Goal: Task Accomplishment & Management: Manage account settings

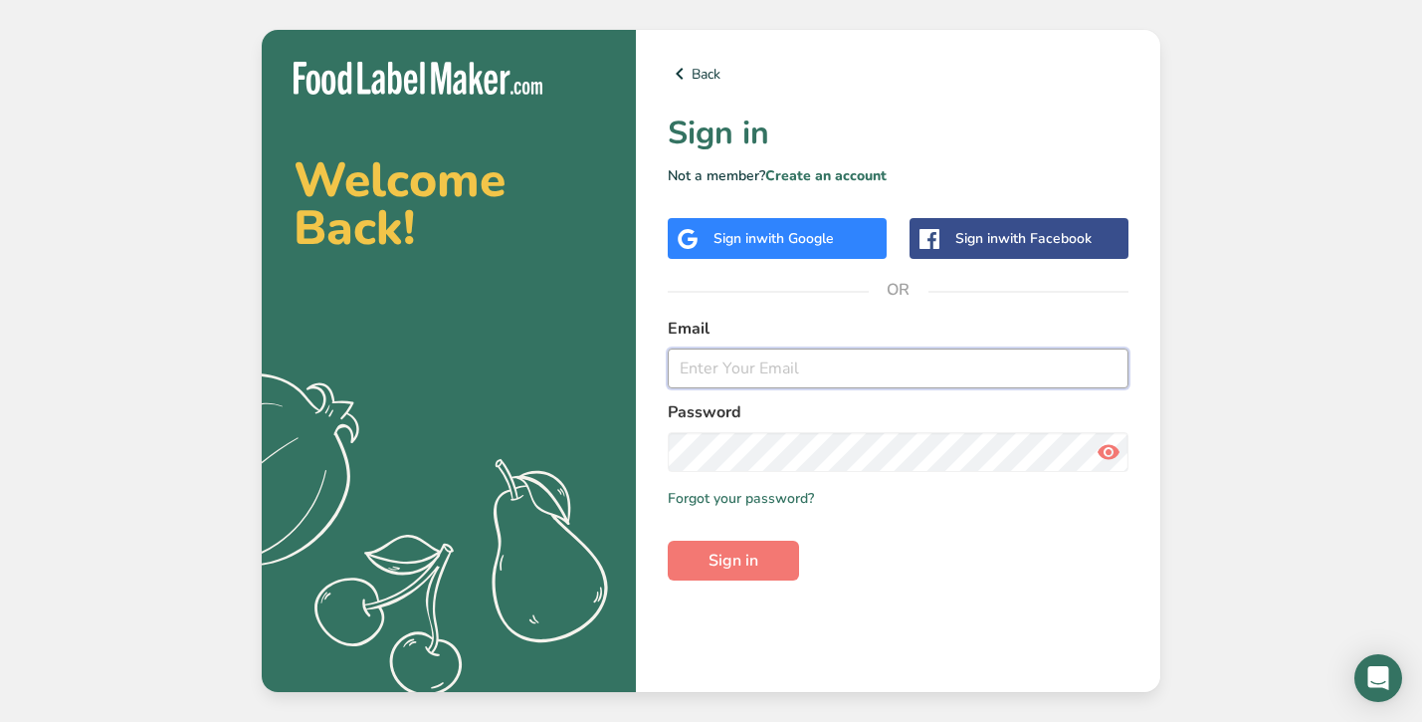
click at [1110, 374] on input "email" at bounding box center [898, 368] width 461 height 40
click at [753, 366] on input "email" at bounding box center [898, 368] width 461 height 40
type input "[PERSON_NAME][EMAIL_ADDRESS][DOMAIN_NAME]"
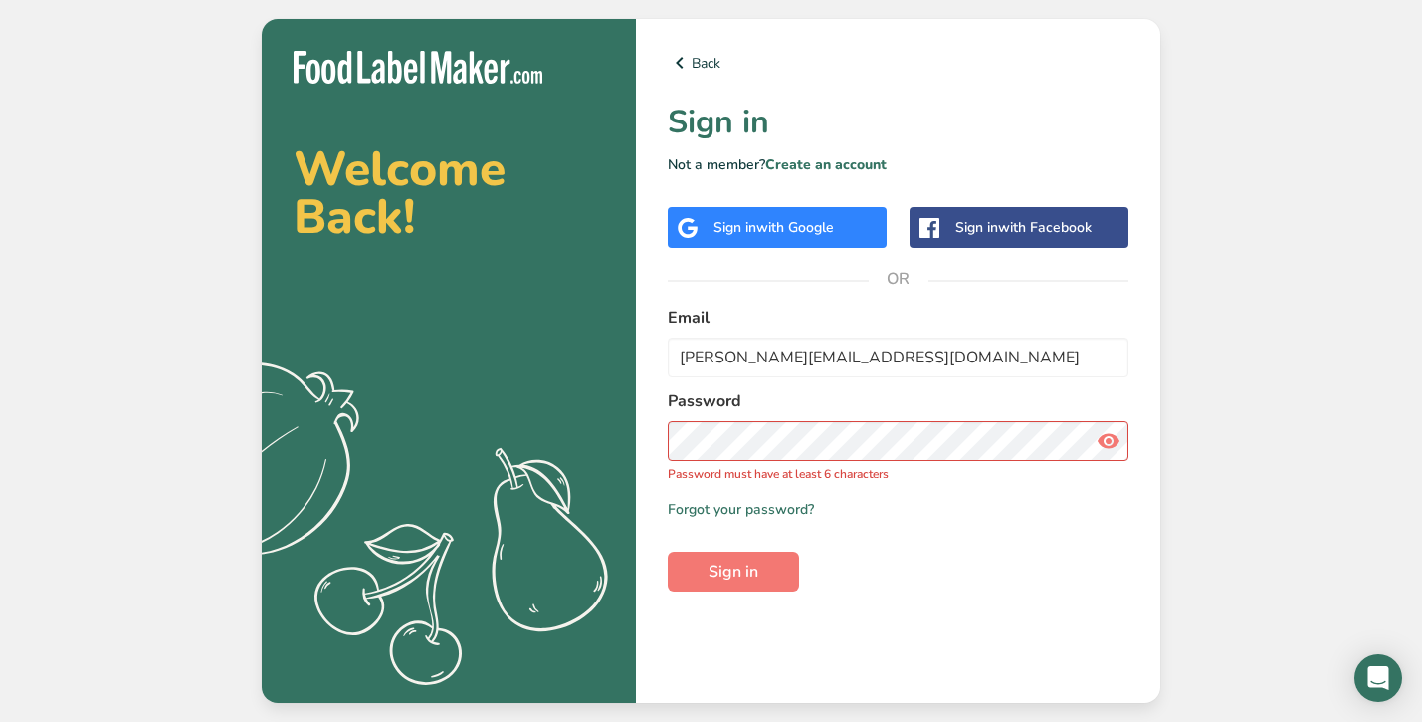
click at [1112, 439] on icon at bounding box center [1109, 441] width 24 height 36
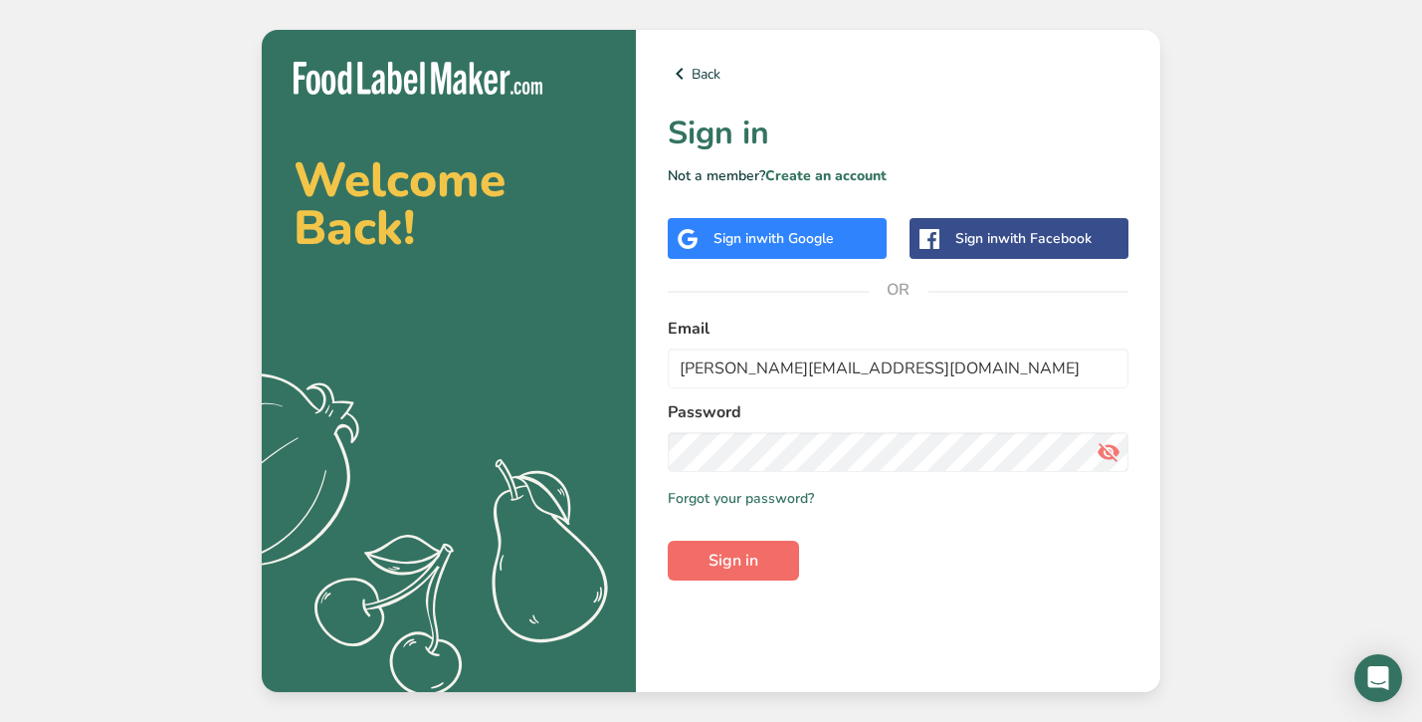
click at [744, 560] on span "Sign in" at bounding box center [734, 560] width 50 height 24
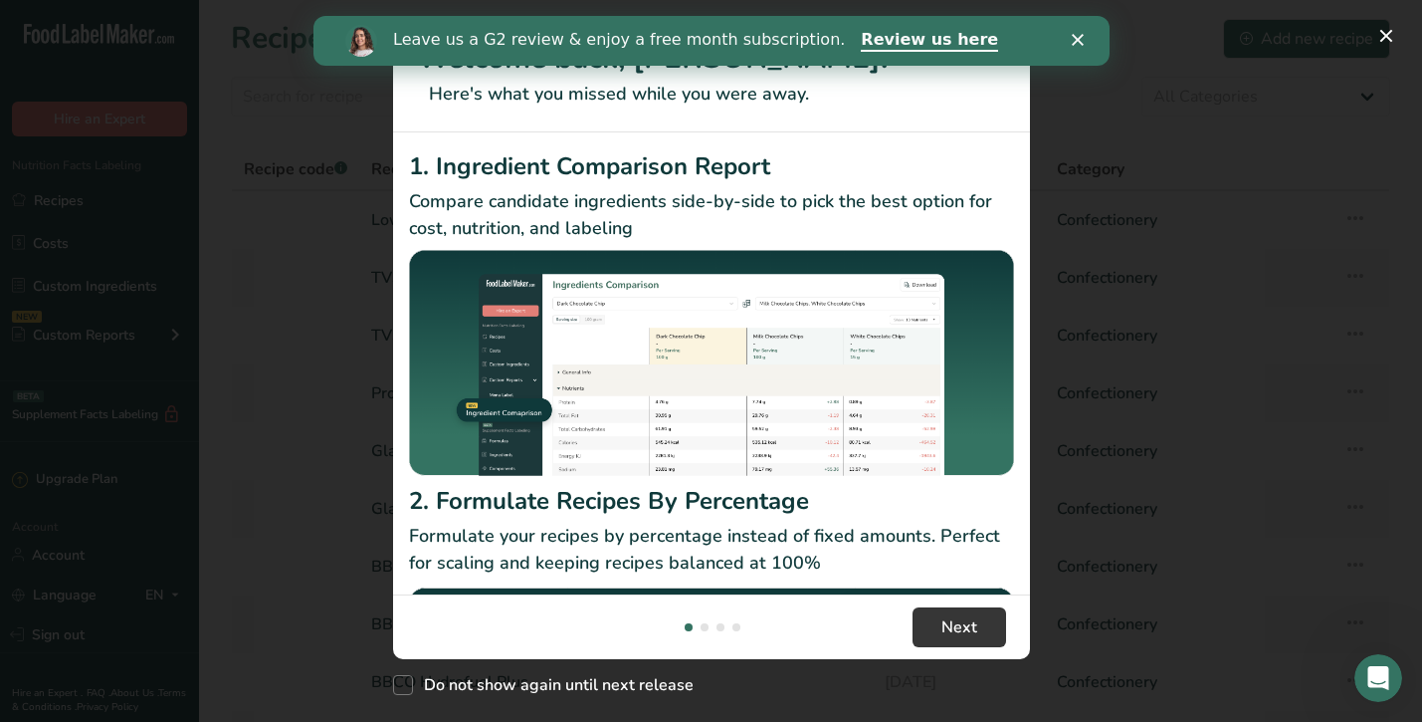
click at [1085, 39] on div "Close" at bounding box center [1081, 40] width 20 height 12
